Goal: Task Accomplishment & Management: Manage account settings

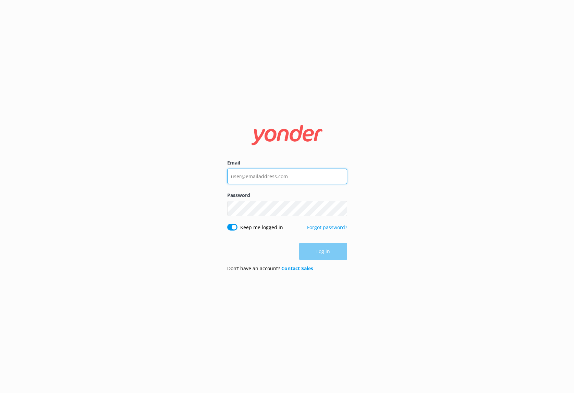
type input "[EMAIL_ADDRESS][DOMAIN_NAME]"
click at [312, 253] on div "Log in" at bounding box center [287, 251] width 120 height 17
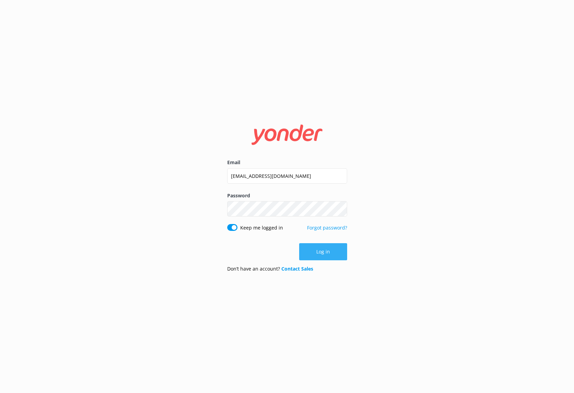
click at [331, 256] on button "Log in" at bounding box center [323, 251] width 48 height 17
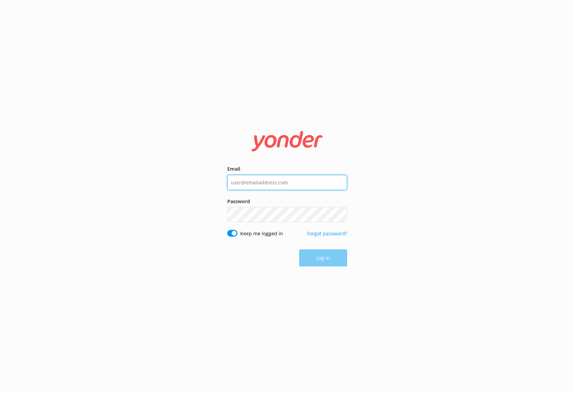
type input "[EMAIL_ADDRESS][DOMAIN_NAME]"
click at [322, 261] on div "Log in" at bounding box center [287, 258] width 120 height 17
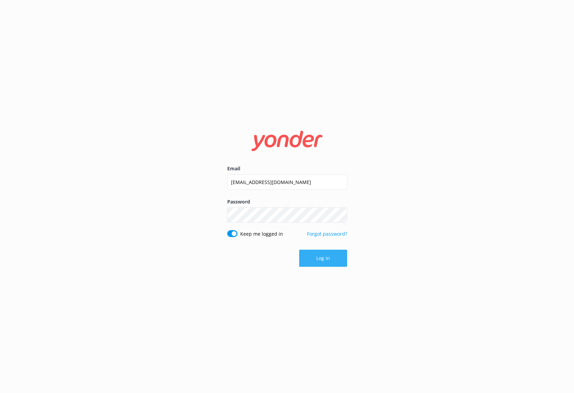
click at [330, 261] on button "Log in" at bounding box center [323, 258] width 48 height 17
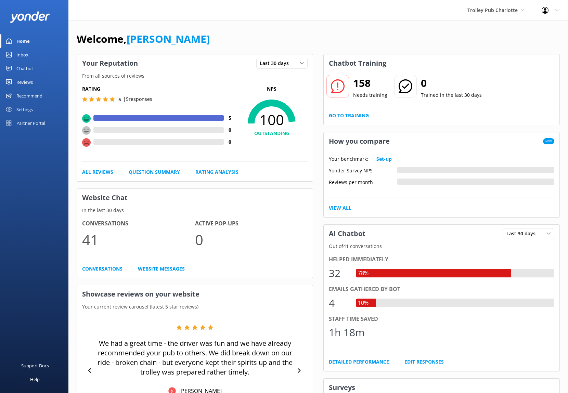
click at [36, 84] on link "Reviews" at bounding box center [34, 82] width 68 height 14
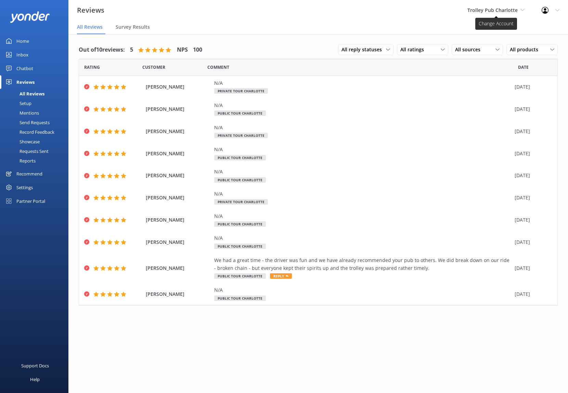
click at [503, 8] on span "Trolley Pub Charlotte" at bounding box center [493, 10] width 50 height 7
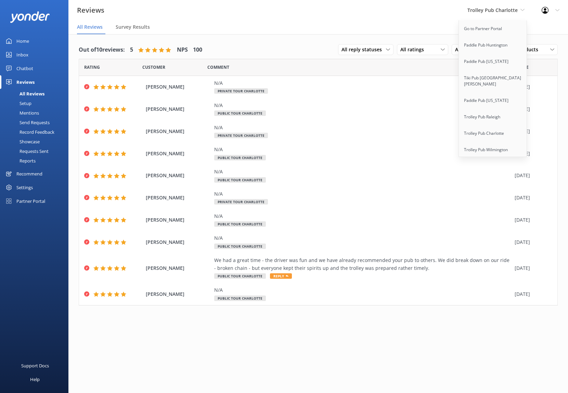
click at [305, 28] on nav "All Reviews Survey Results" at bounding box center [318, 28] width 500 height 14
click at [380, 322] on div "Out of 10 reviews: 5 NPS 100 All reply statuses All reply statuses Needs a repl…" at bounding box center [318, 220] width 500 height 373
click at [256, 52] on div "Out of 10 reviews: 5 NPS 100 All reply statuses All reply statuses Needs a repl…" at bounding box center [318, 50] width 479 height 18
click at [16, 190] on div "Settings" at bounding box center [24, 188] width 16 height 14
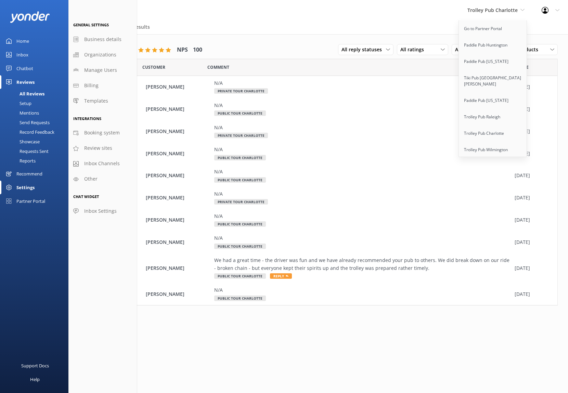
click at [354, 310] on div "Out of 10 reviews: 5 NPS 100 All reply statuses All reply statuses Needs a repl…" at bounding box center [318, 176] width 500 height 285
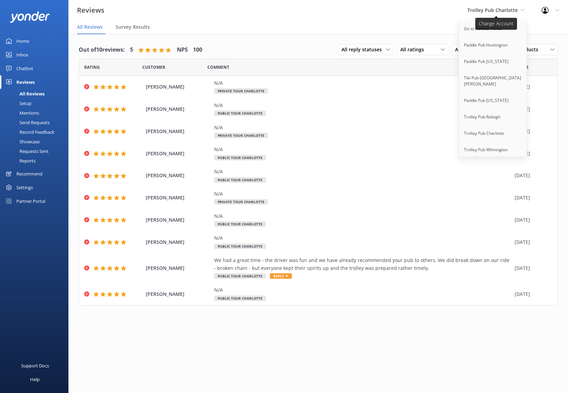
click at [511, 12] on span "Trolley Pub Charlotte" at bounding box center [493, 10] width 50 height 7
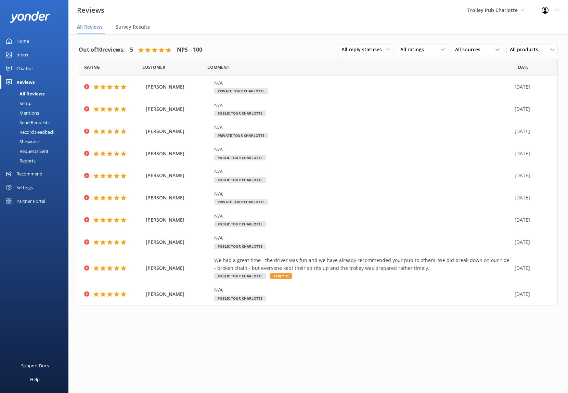
click at [38, 42] on link "Home" at bounding box center [34, 41] width 68 height 14
